Goal: Information Seeking & Learning: Learn about a topic

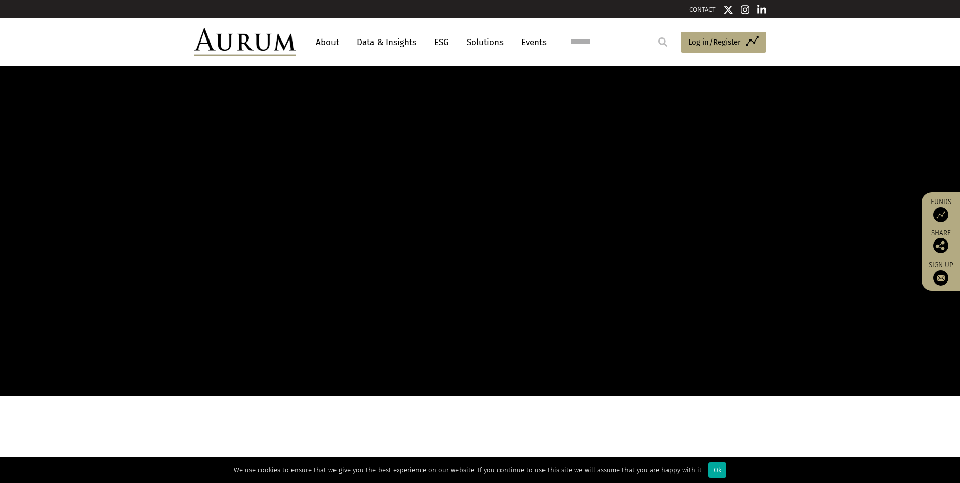
click at [332, 43] on link "About" at bounding box center [327, 42] width 33 height 19
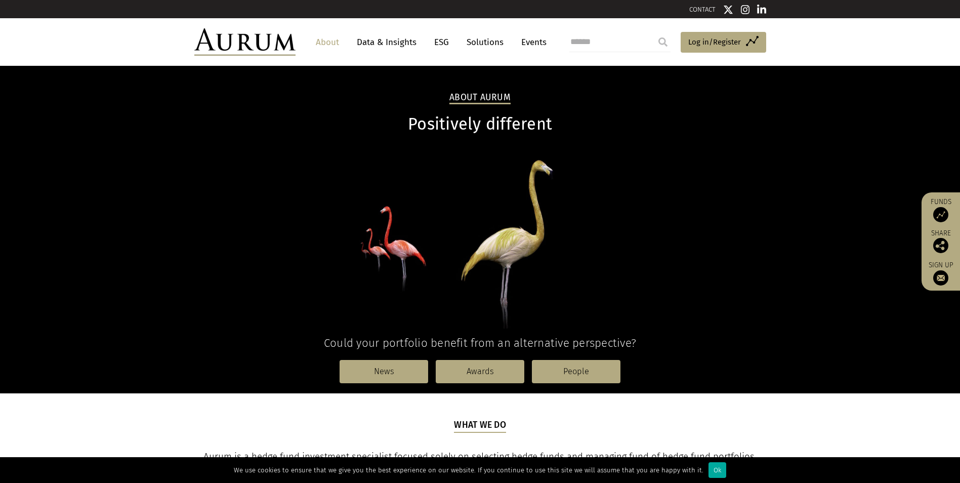
click at [320, 42] on link "About" at bounding box center [327, 42] width 33 height 19
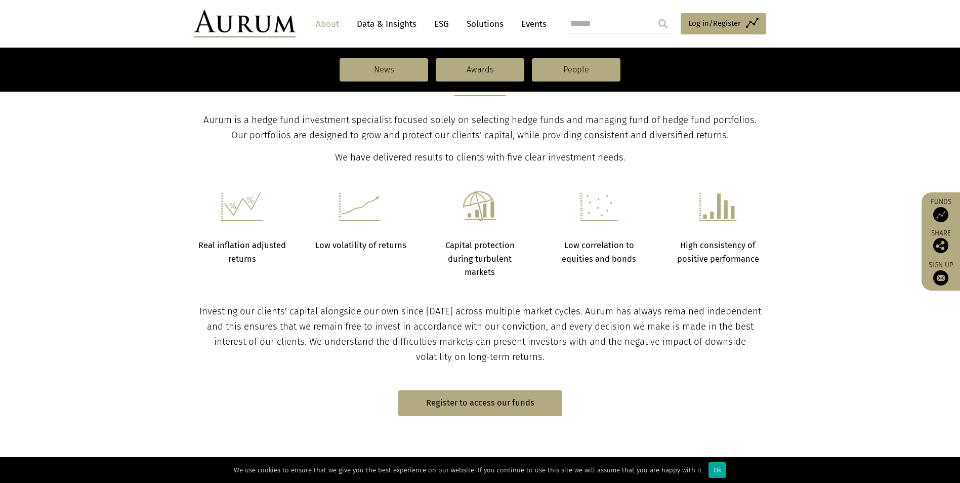
scroll to position [354, 0]
